Goal: Information Seeking & Learning: Learn about a topic

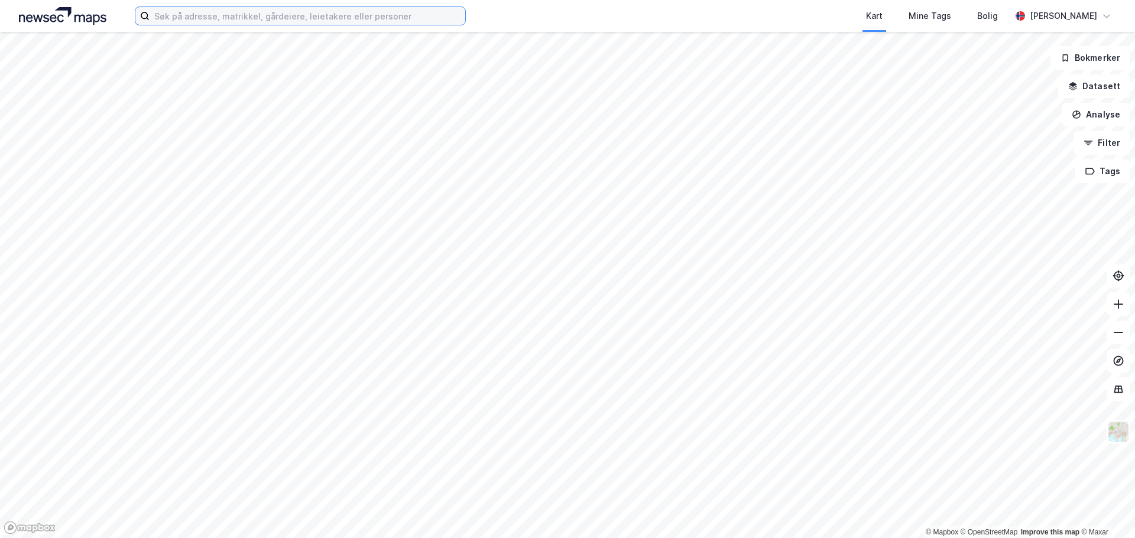
click at [353, 22] on input at bounding box center [308, 16] width 316 height 18
type input "q"
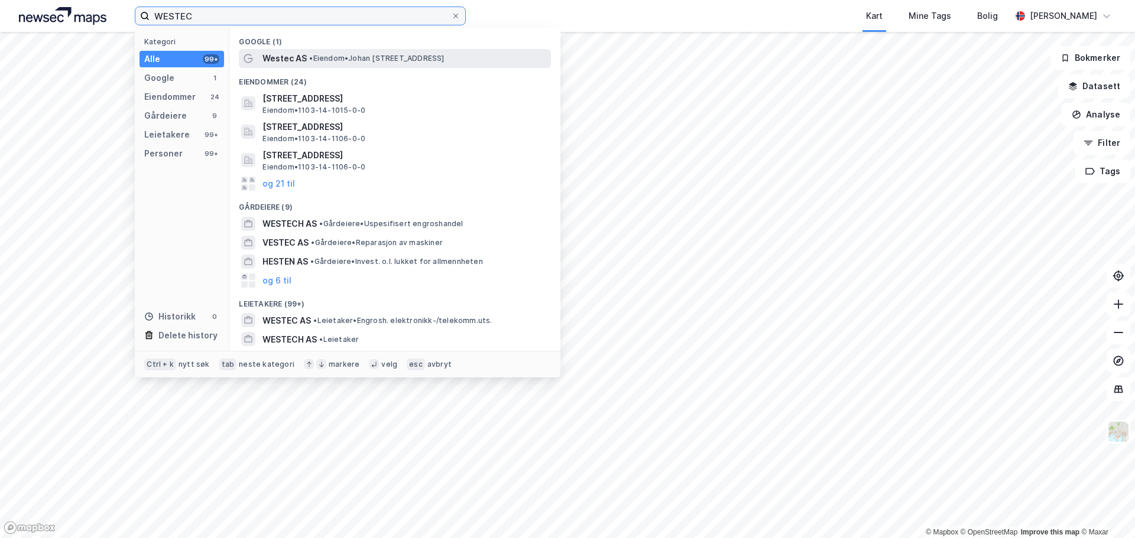
type input "WESTEC"
click at [318, 63] on div "Westec AS • Eiendom • [STREET_ADDRESS]" at bounding box center [405, 58] width 286 height 14
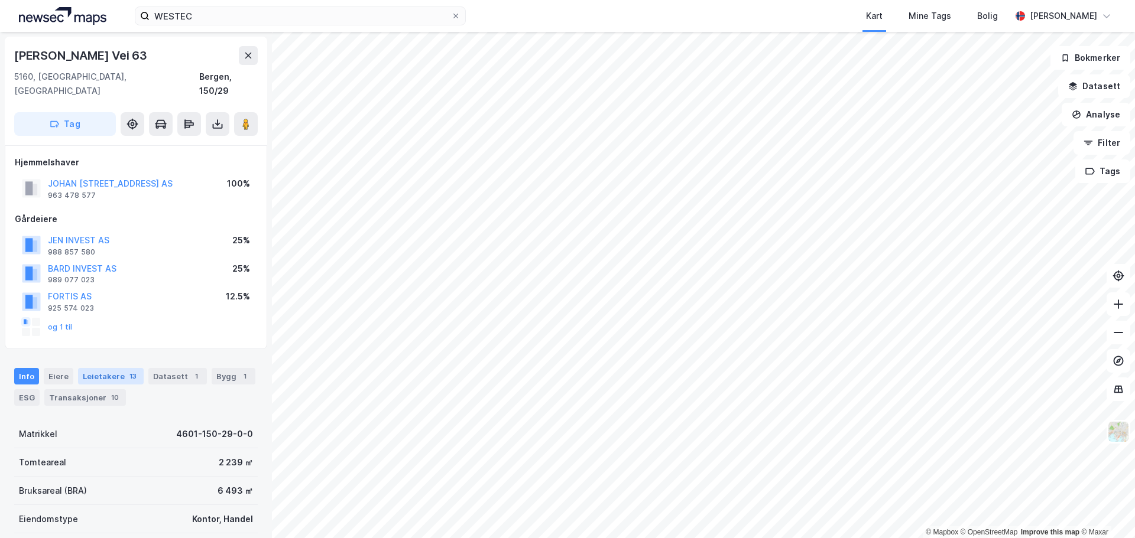
click at [118, 368] on div "Leietakere 13" at bounding box center [111, 376] width 66 height 17
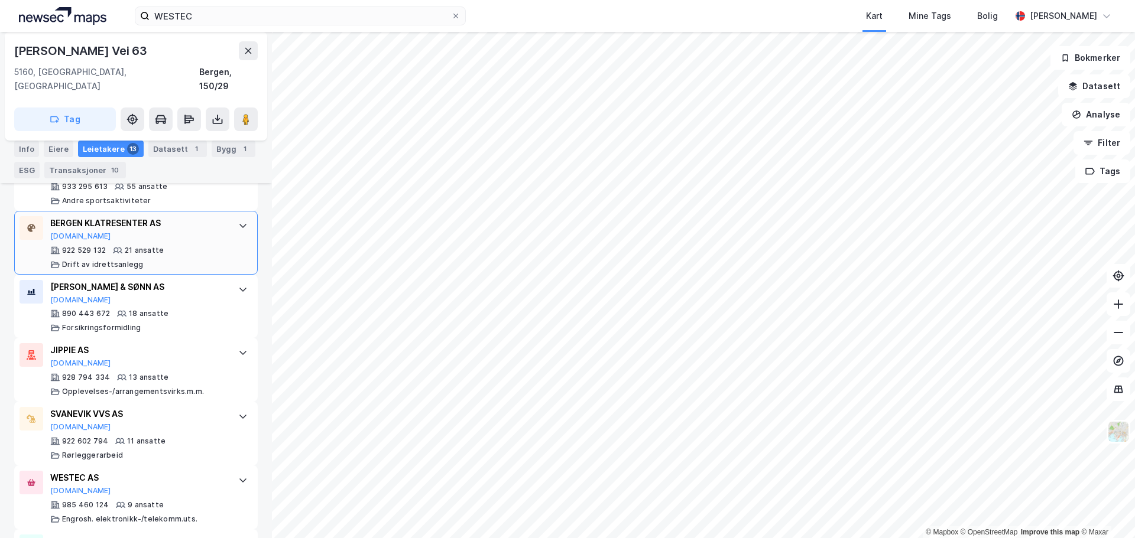
scroll to position [569, 0]
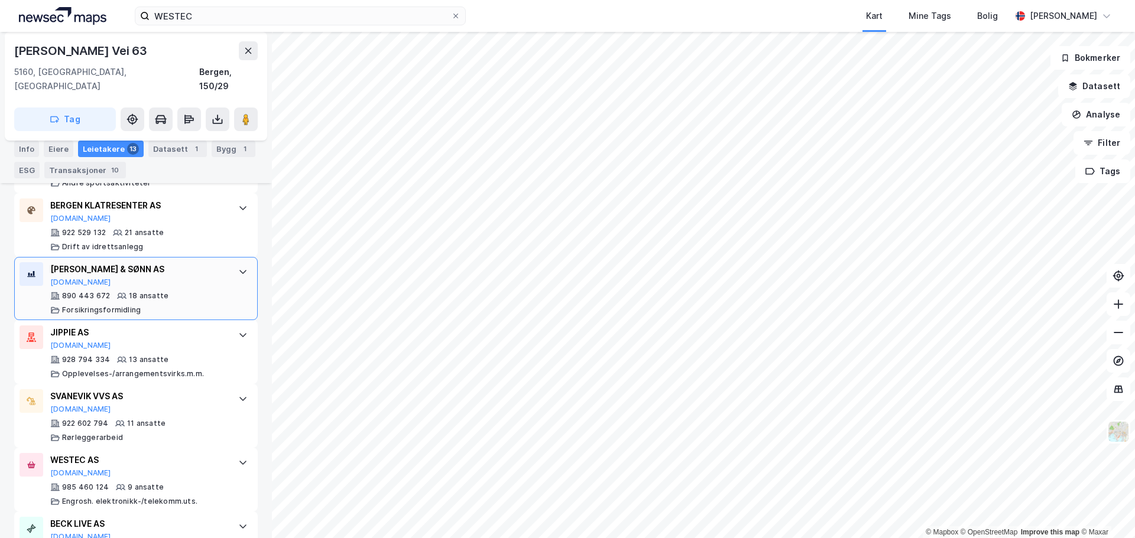
click at [164, 284] on div "[PERSON_NAME] & SØNN AS [DOMAIN_NAME]" at bounding box center [138, 274] width 176 height 25
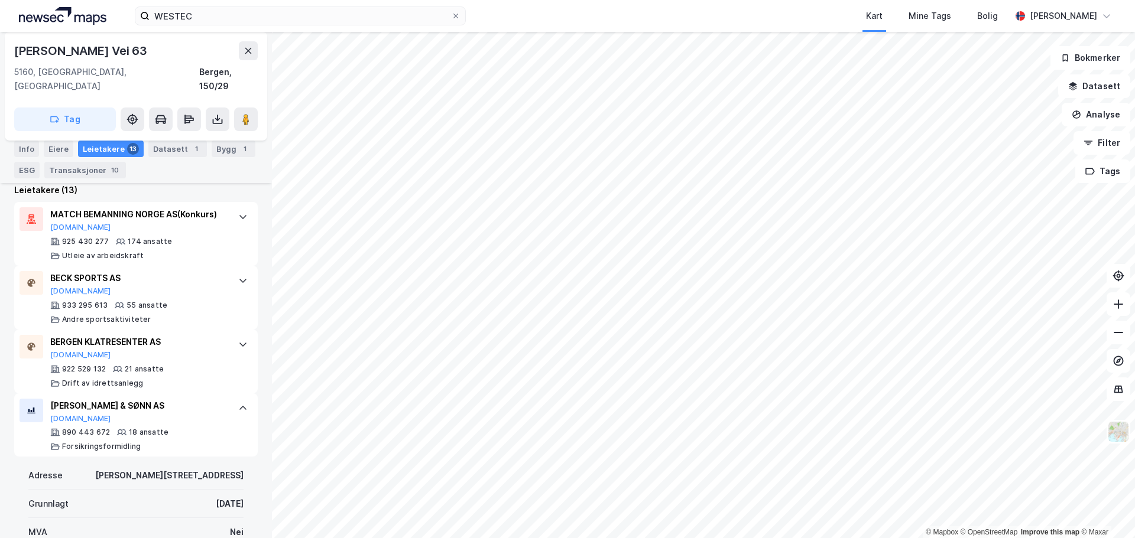
scroll to position [450, 0]
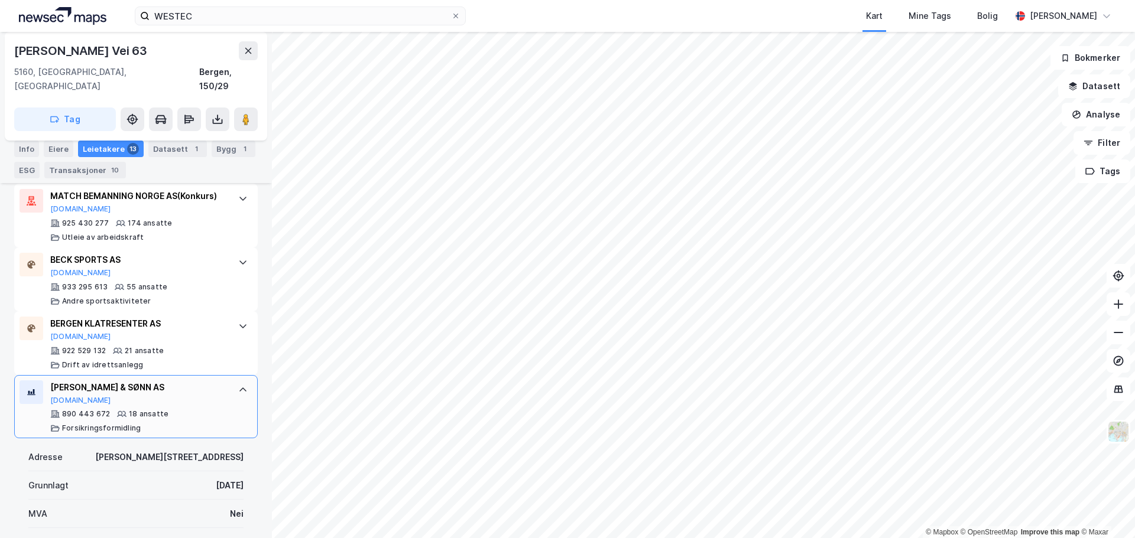
click at [233, 397] on div at bounding box center [242, 390] width 19 height 19
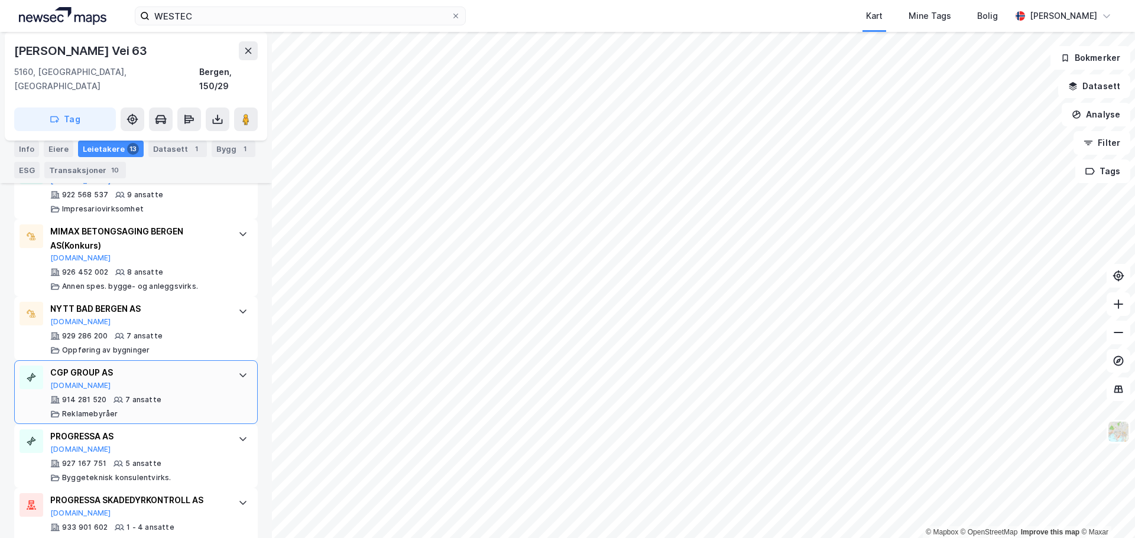
scroll to position [954, 0]
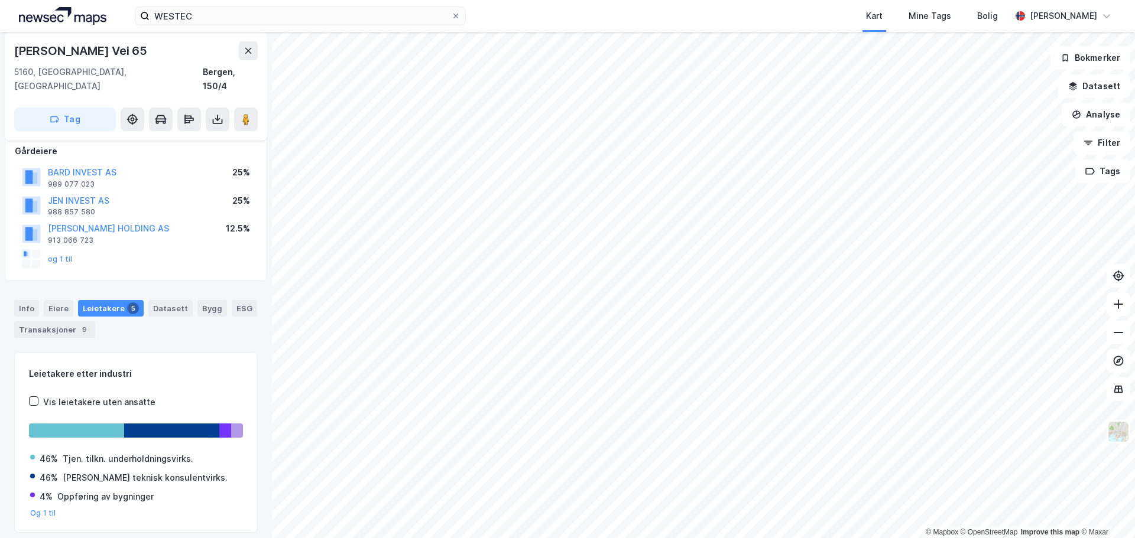
scroll to position [68, 0]
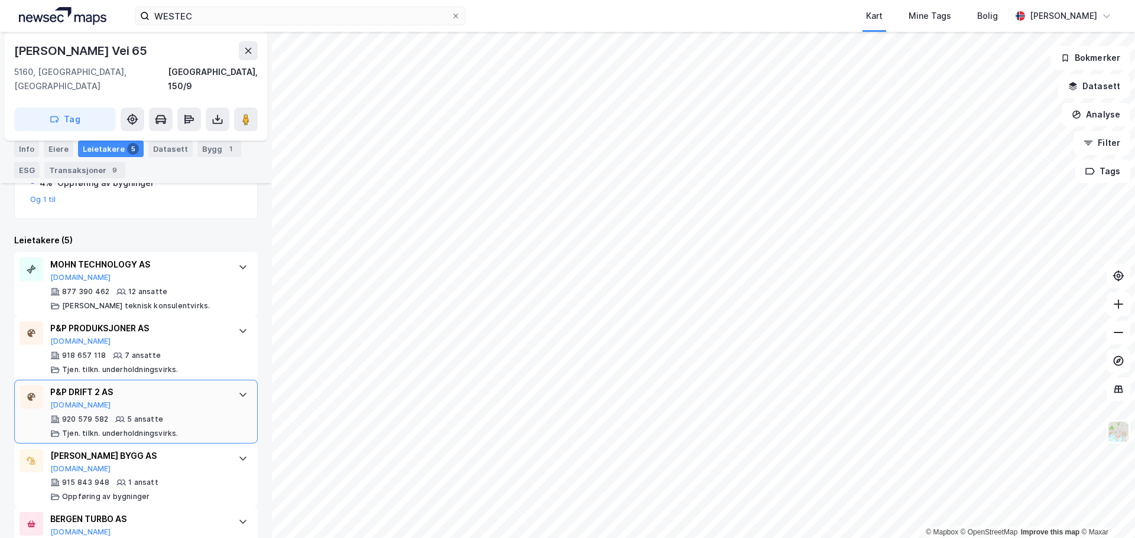
scroll to position [415, 0]
